Goal: Transaction & Acquisition: Purchase product/service

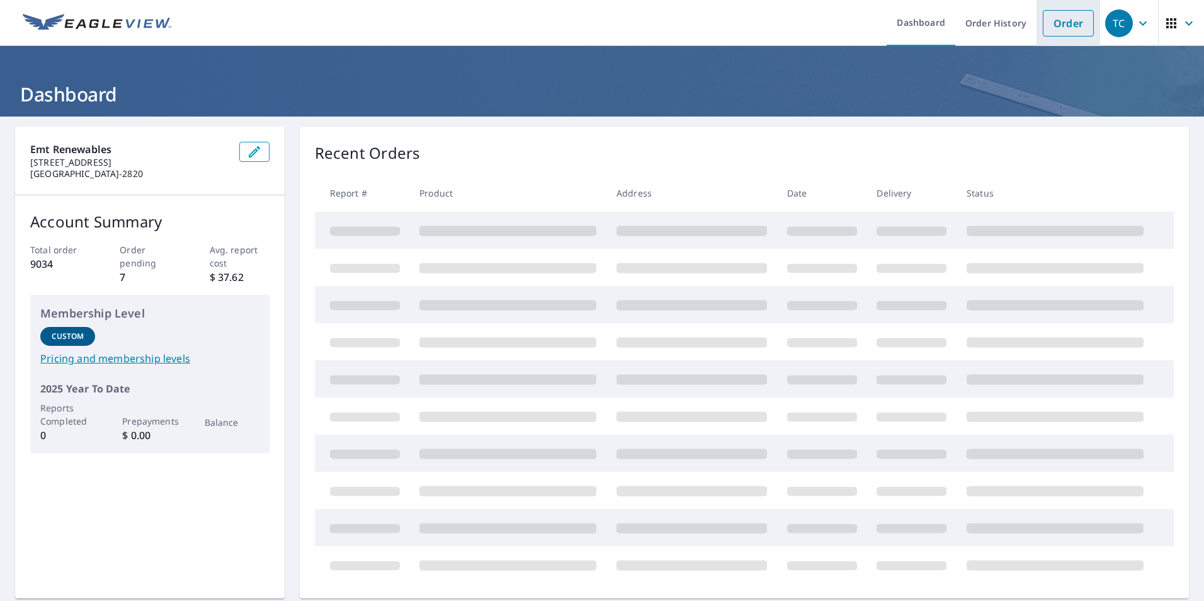
click at [1059, 30] on link "Order" at bounding box center [1068, 23] width 51 height 26
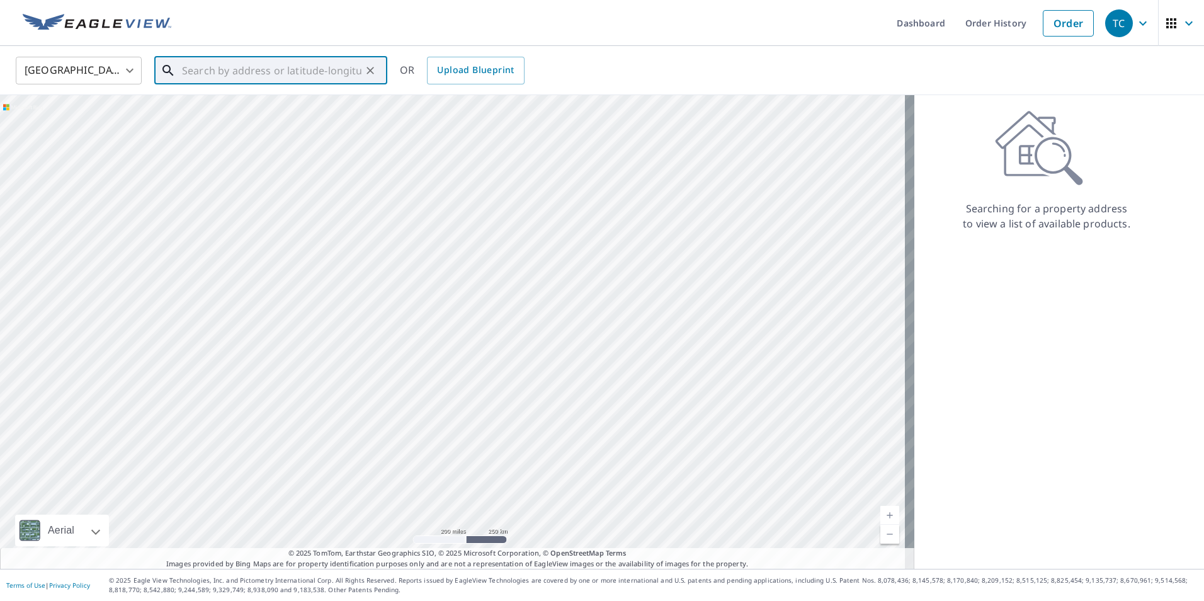
paste input "[STREET_ADDRESS]"
click at [295, 110] on span "[STREET_ADDRESS]" at bounding box center [278, 106] width 198 height 15
type input "[STREET_ADDRESS]"
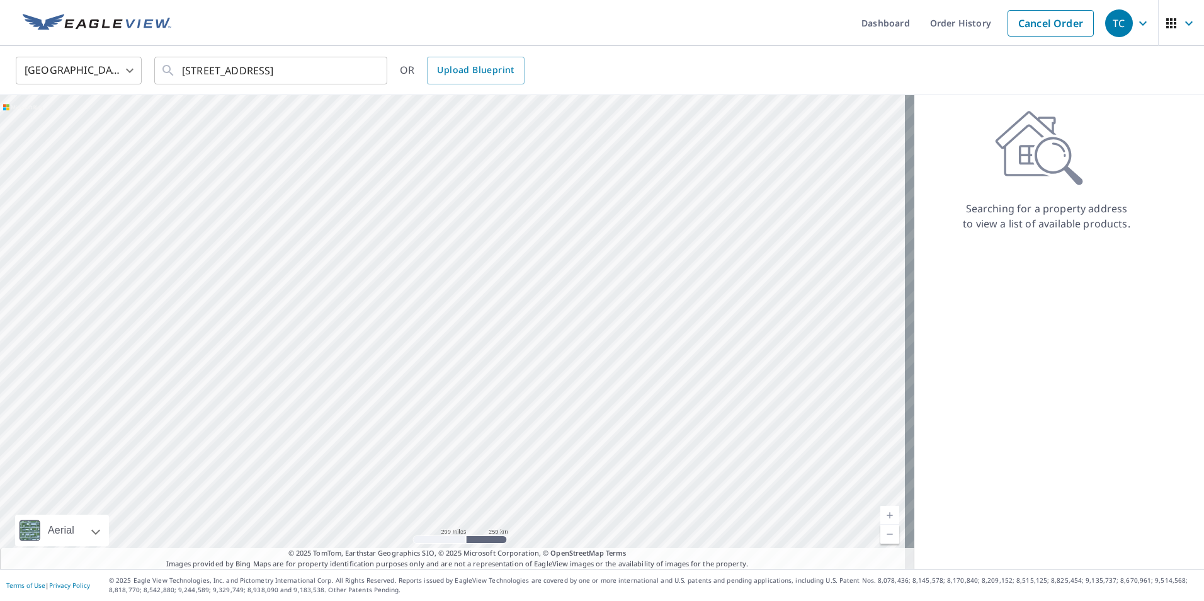
scroll to position [0, 0]
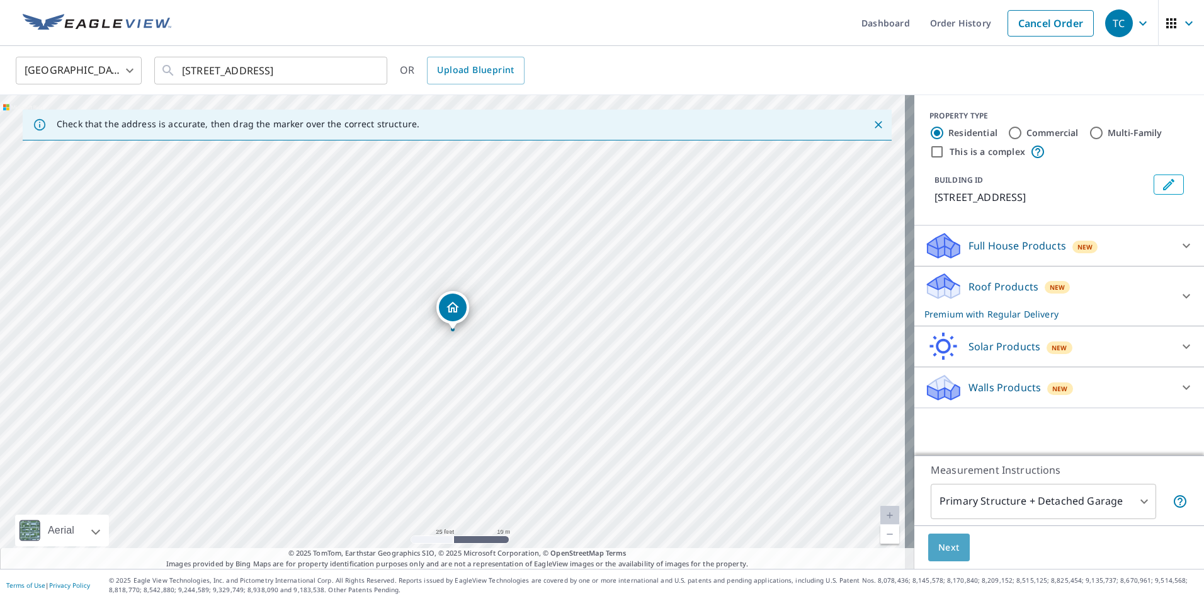
click at [938, 545] on span "Next" at bounding box center [948, 548] width 21 height 16
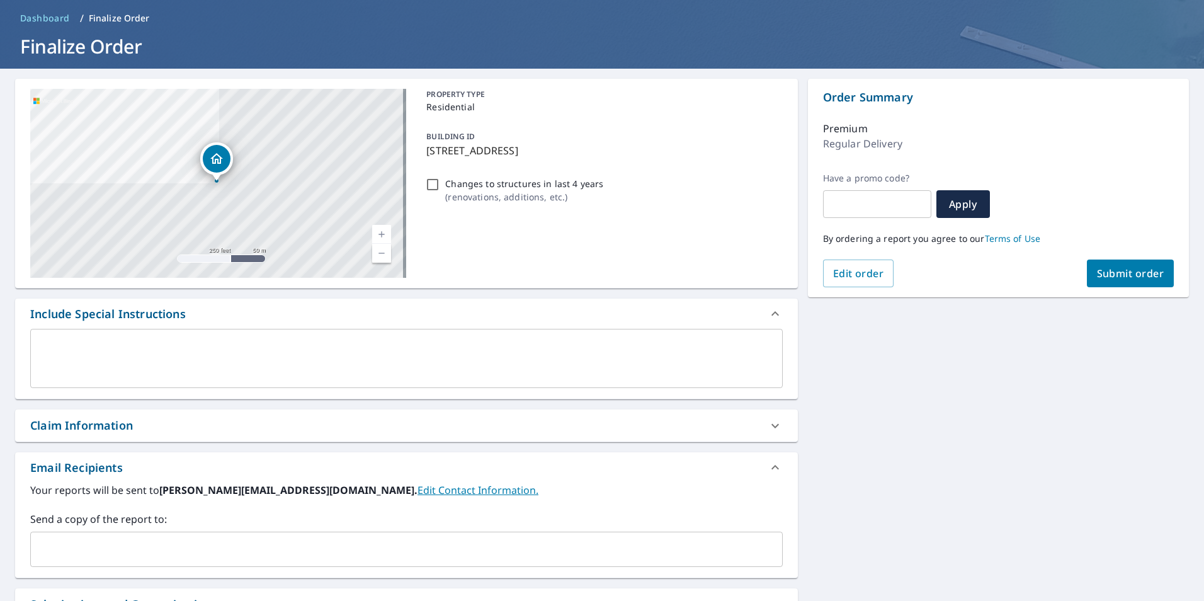
scroll to position [126, 0]
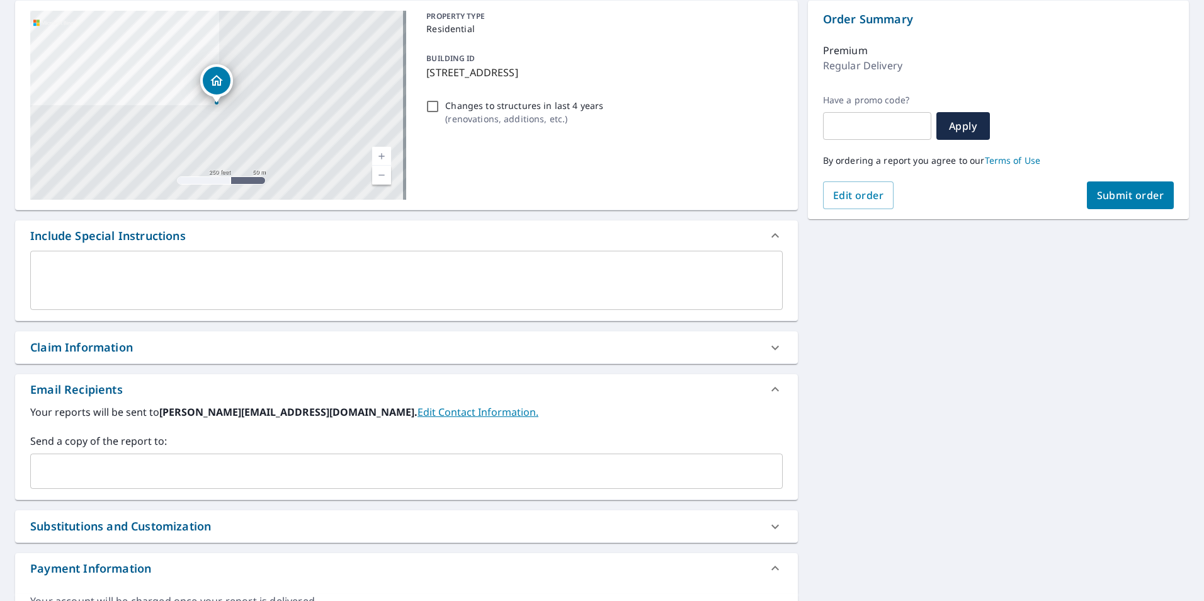
click at [169, 468] on input "text" at bounding box center [397, 471] width 722 height 24
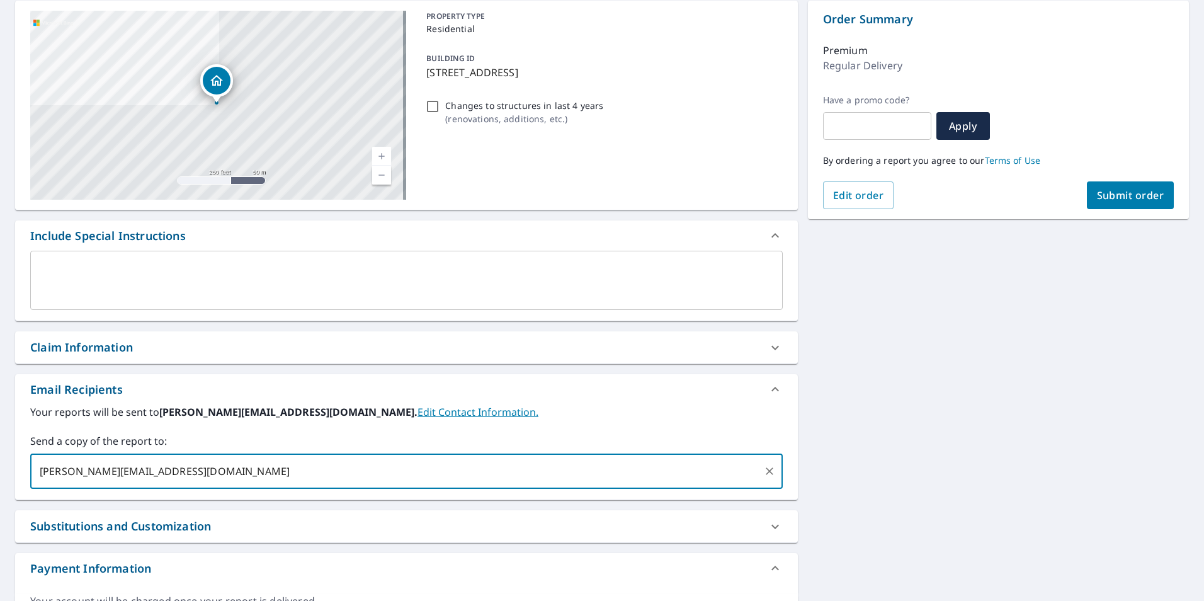
type input "[PERSON_NAME][EMAIL_ADDRESS][DOMAIN_NAME]"
click at [1147, 188] on span "Submit order" at bounding box center [1130, 195] width 67 height 14
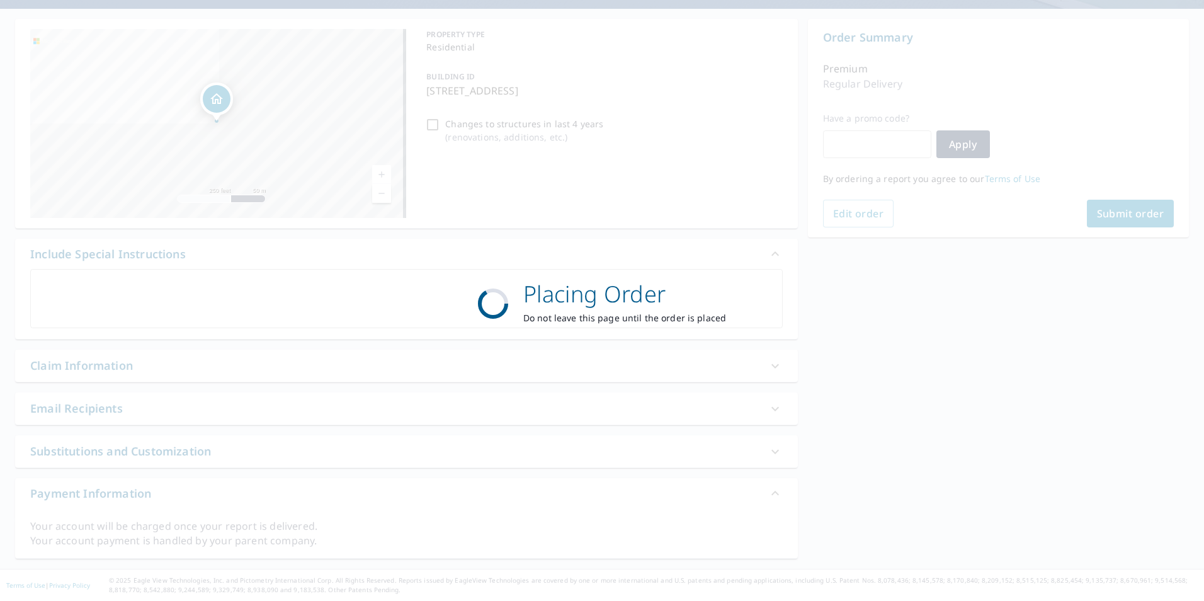
scroll to position [108, 0]
